Goal: Navigation & Orientation: Understand site structure

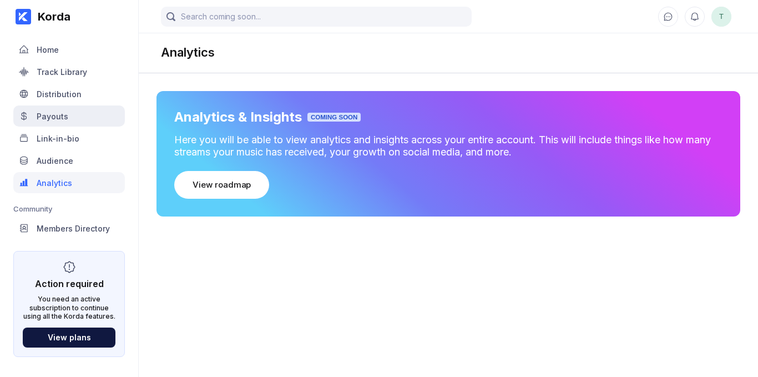
click at [62, 116] on div "Payouts" at bounding box center [53, 116] width 32 height 9
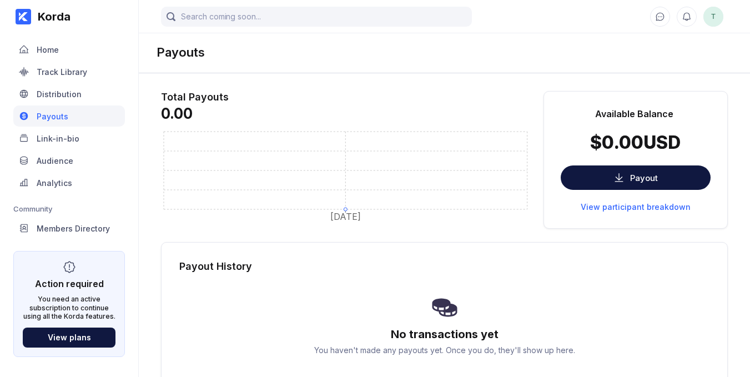
scroll to position [63, 0]
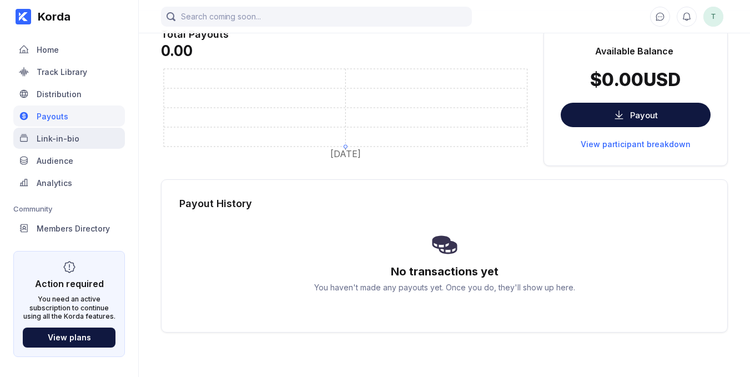
click at [64, 145] on div "Link-in-bio" at bounding box center [69, 138] width 112 height 21
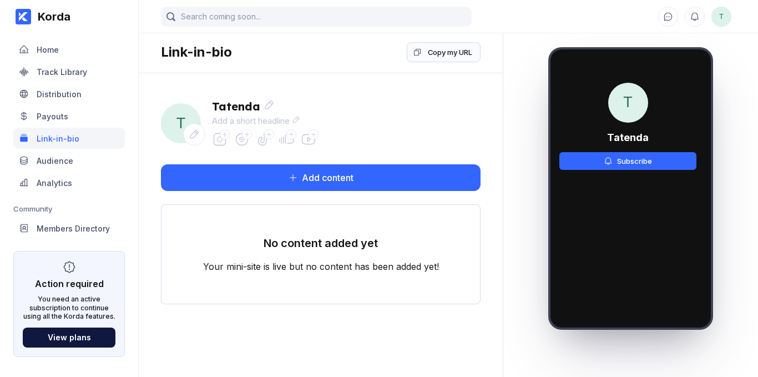
click at [68, 167] on div "Audience" at bounding box center [69, 160] width 112 height 21
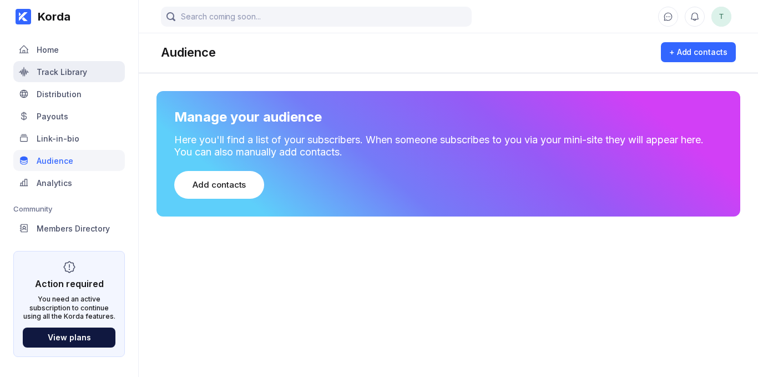
click at [73, 64] on div "Track Library" at bounding box center [69, 71] width 112 height 21
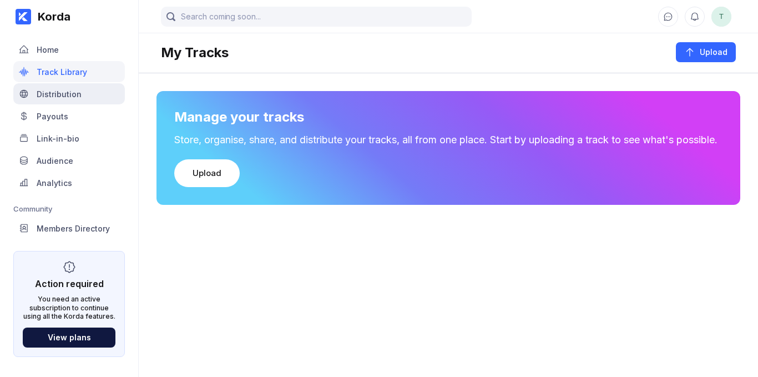
click at [64, 98] on div "Distribution" at bounding box center [59, 93] width 45 height 9
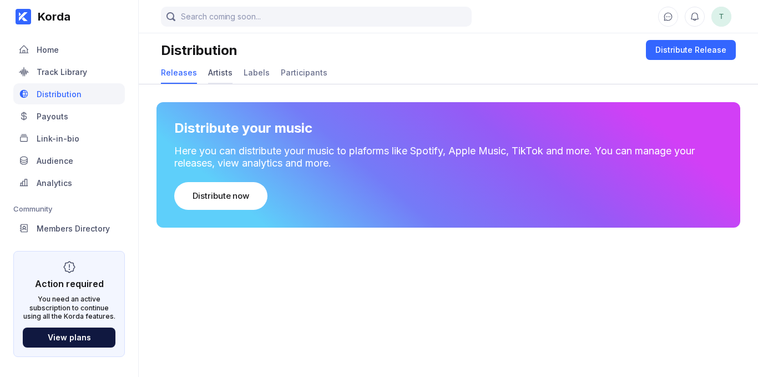
click at [219, 74] on div "Artists" at bounding box center [220, 72] width 24 height 9
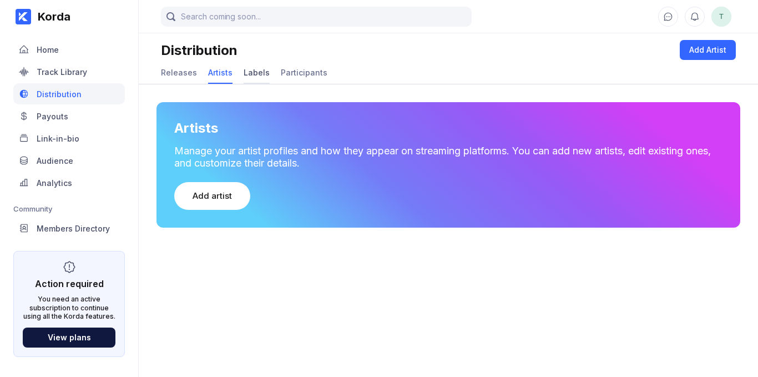
click at [252, 67] on div "Labels" at bounding box center [257, 73] width 26 height 22
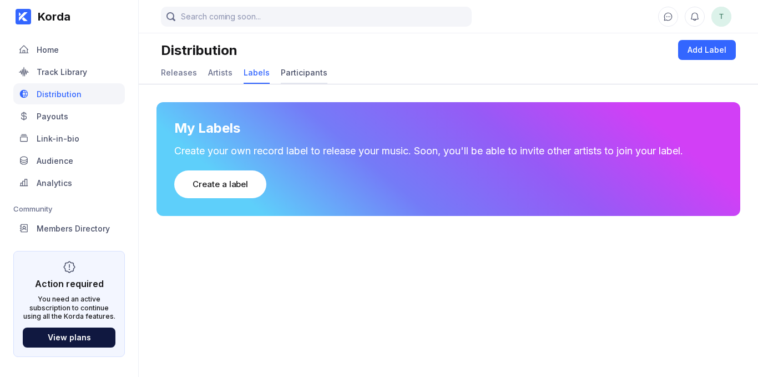
click at [304, 68] on div "Participants" at bounding box center [304, 72] width 47 height 9
